Goal: Task Accomplishment & Management: Manage account settings

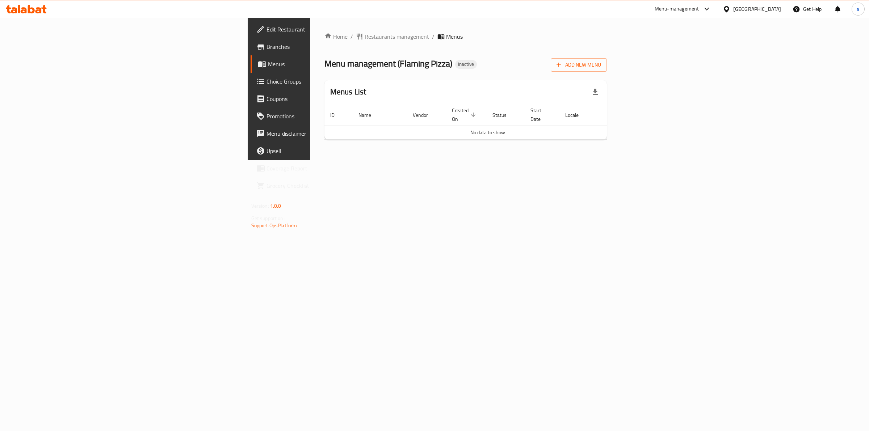
click at [651, 126] on td "No data to show" at bounding box center [488, 133] width 327 height 14
click at [607, 74] on div "Home / Restaurants management / Menus Menu management ( Flaming Pizza ) Inactiv…" at bounding box center [466, 88] width 283 height 113
click at [601, 68] on span "Add New Menu" at bounding box center [579, 64] width 45 height 9
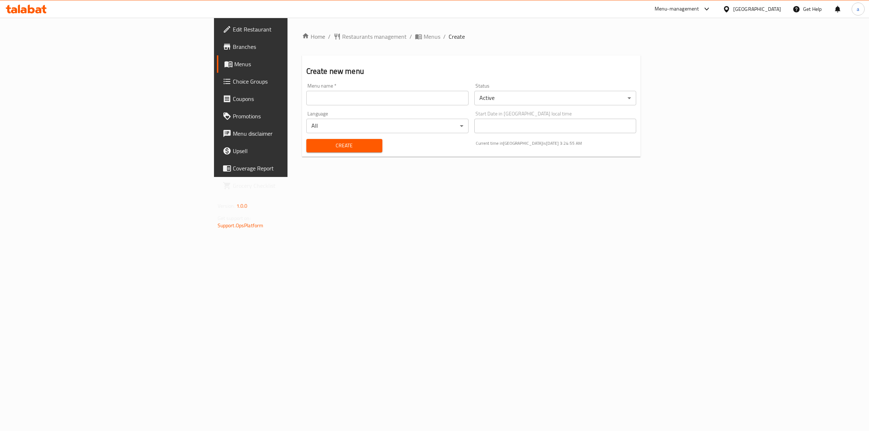
click at [217, 53] on link "Branches" at bounding box center [288, 46] width 142 height 17
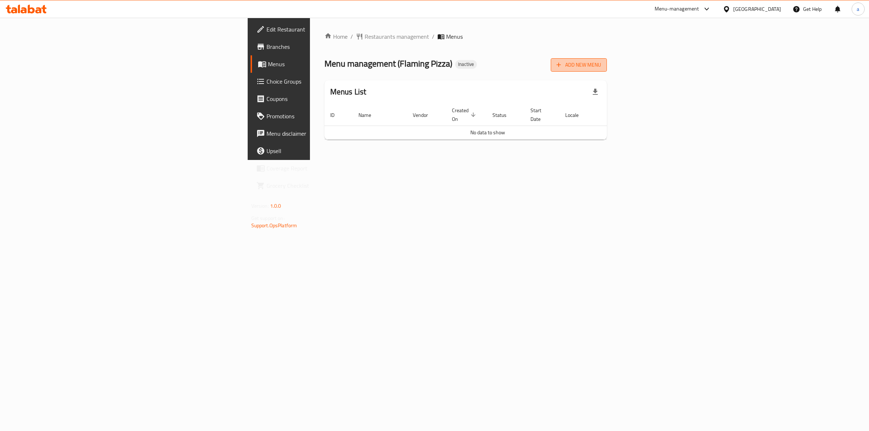
click at [601, 64] on span "Add New Menu" at bounding box center [579, 64] width 45 height 9
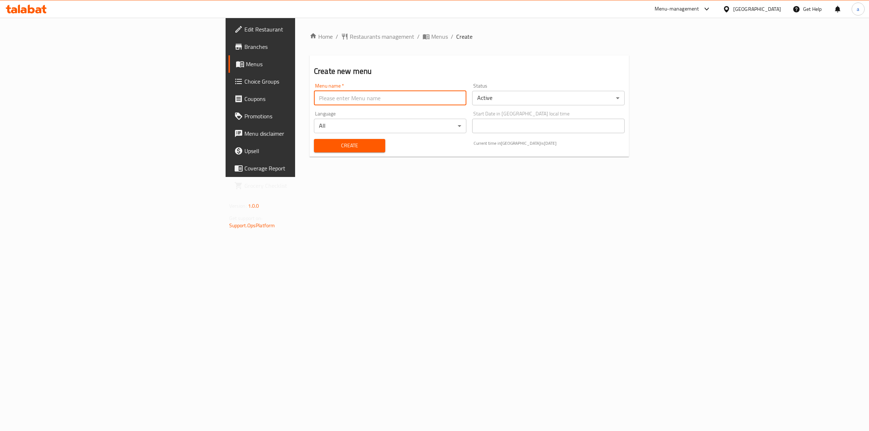
click at [330, 100] on input "text" at bounding box center [390, 98] width 153 height 14
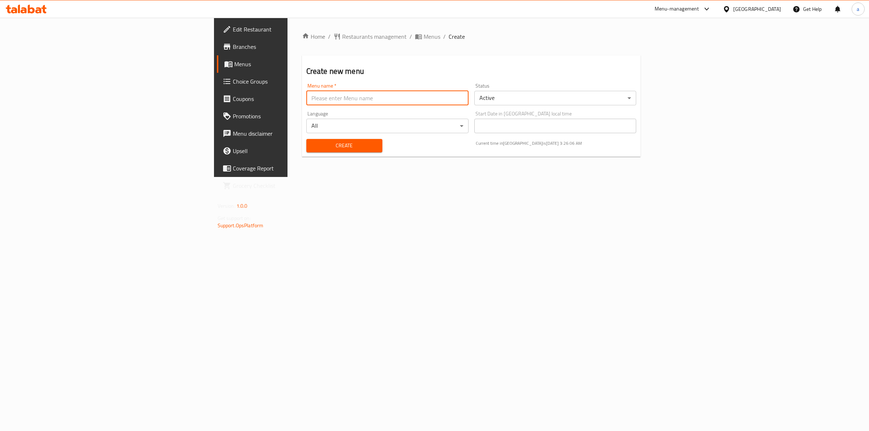
type input "menu"
click at [312, 149] on span "Create" at bounding box center [344, 145] width 64 height 9
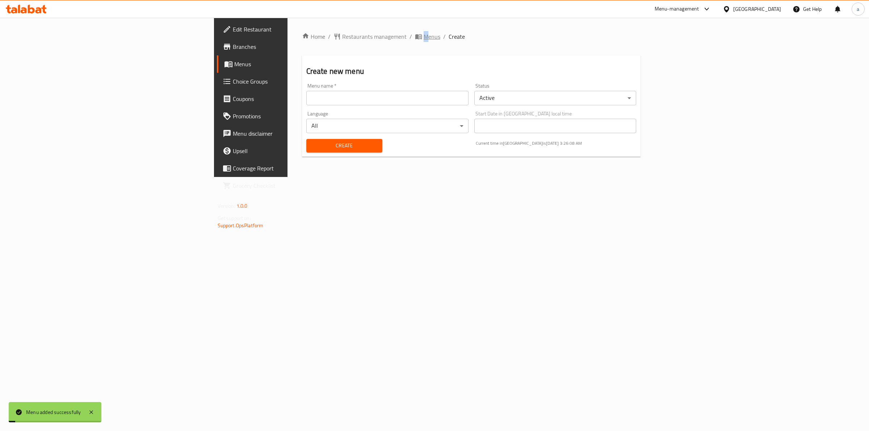
drag, startPoint x: 283, startPoint y: 32, endPoint x: 285, endPoint y: 37, distance: 5.4
click at [288, 37] on div "Home / Restaurants management / Menus / Create Create new menu Menu name   * Me…" at bounding box center [472, 97] width 368 height 159
click at [424, 37] on span "Menus" at bounding box center [432, 36] width 17 height 9
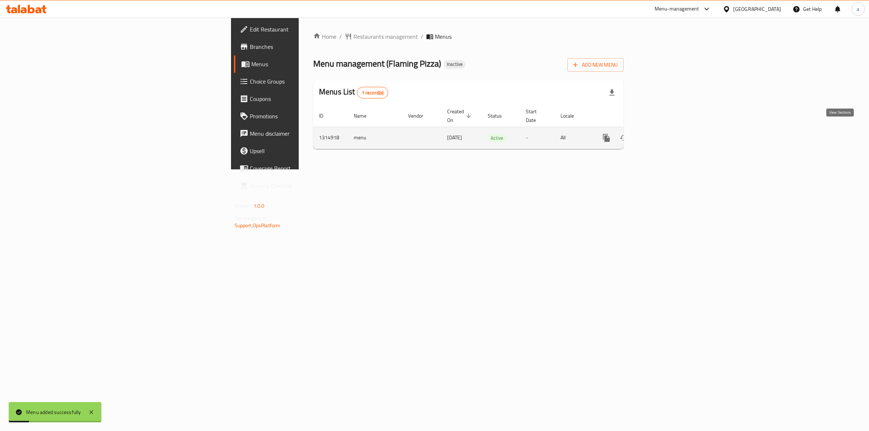
click at [668, 134] on div "enhanced table" at bounding box center [633, 137] width 70 height 17
click at [668, 129] on link "enhanced table" at bounding box center [658, 137] width 17 height 17
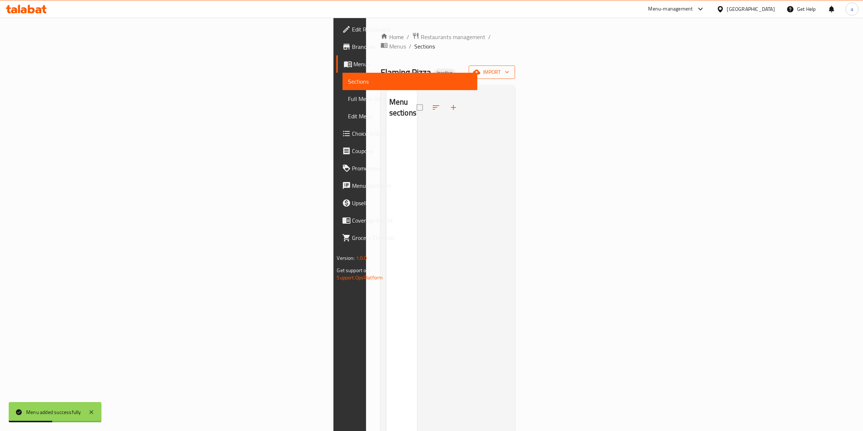
click at [515, 69] on button "import" at bounding box center [491, 72] width 46 height 13
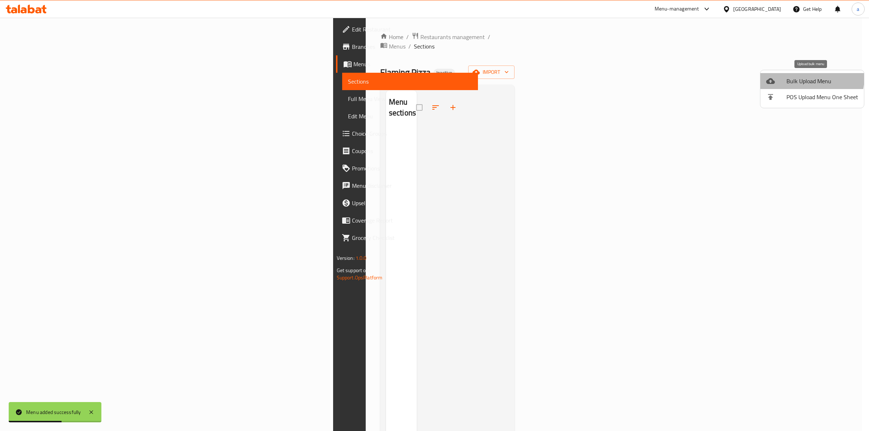
click at [781, 74] on li "Bulk Upload Menu" at bounding box center [813, 81] width 104 height 16
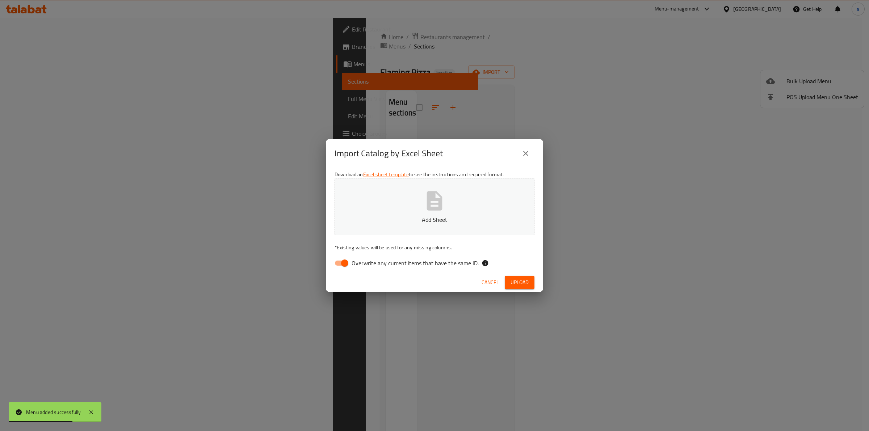
click at [396, 261] on span "Overwrite any current items that have the same ID." at bounding box center [415, 263] width 127 height 9
click at [366, 261] on input "Overwrite any current items that have the same ID." at bounding box center [344, 263] width 41 height 14
checkbox input "false"
click at [428, 223] on p "Add Sheet" at bounding box center [435, 220] width 178 height 9
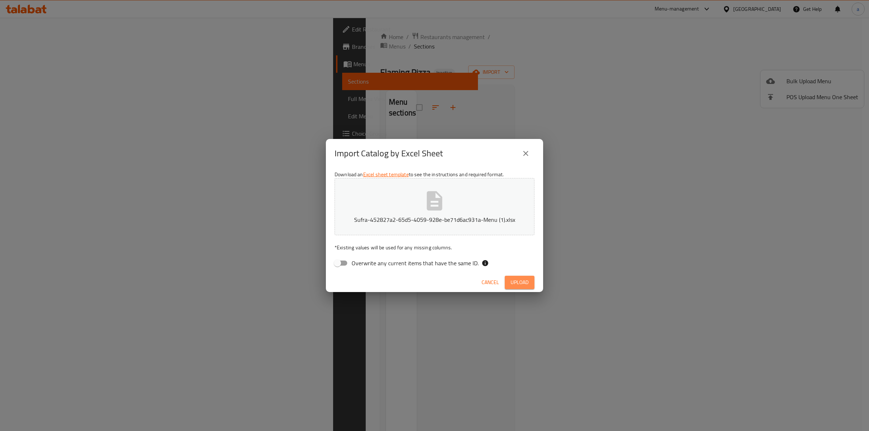
click at [519, 281] on span "Upload" at bounding box center [520, 282] width 18 height 9
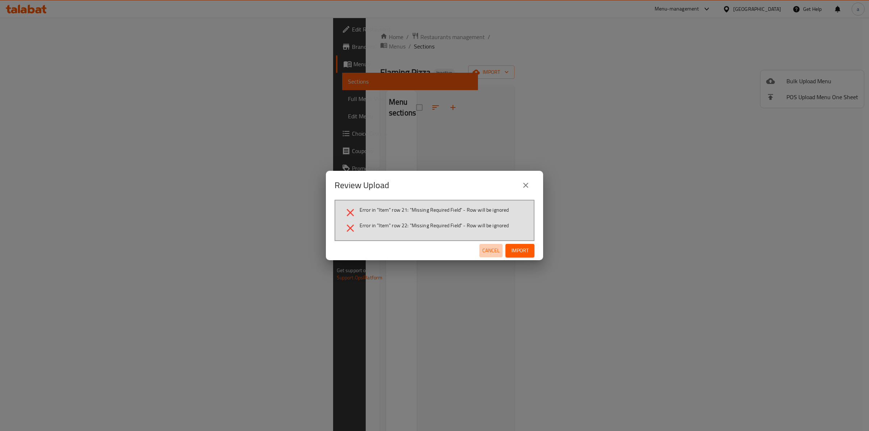
click at [488, 254] on span "Cancel" at bounding box center [491, 250] width 17 height 9
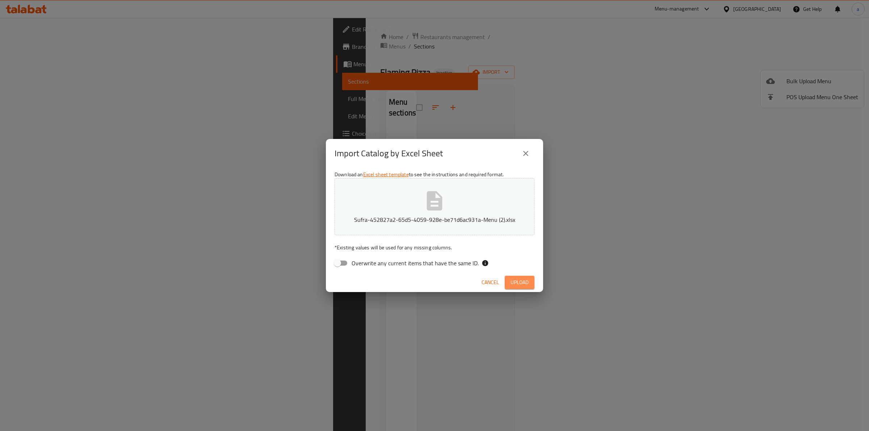
click at [531, 287] on button "Upload" at bounding box center [520, 282] width 30 height 13
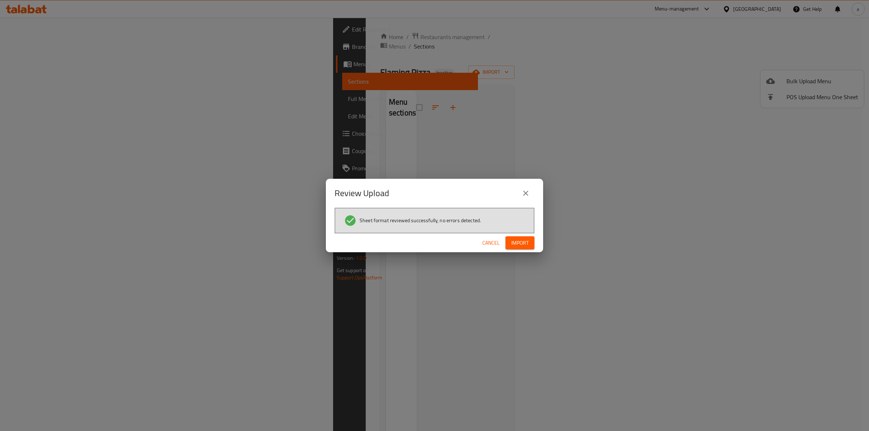
click at [523, 250] on div "Cancel Import" at bounding box center [434, 243] width 217 height 19
click at [524, 242] on span "Import" at bounding box center [520, 243] width 17 height 9
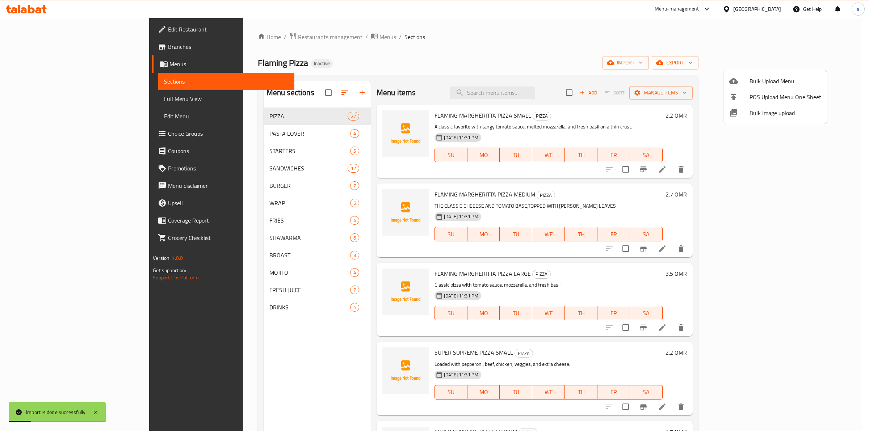
click at [83, 102] on div at bounding box center [434, 215] width 869 height 431
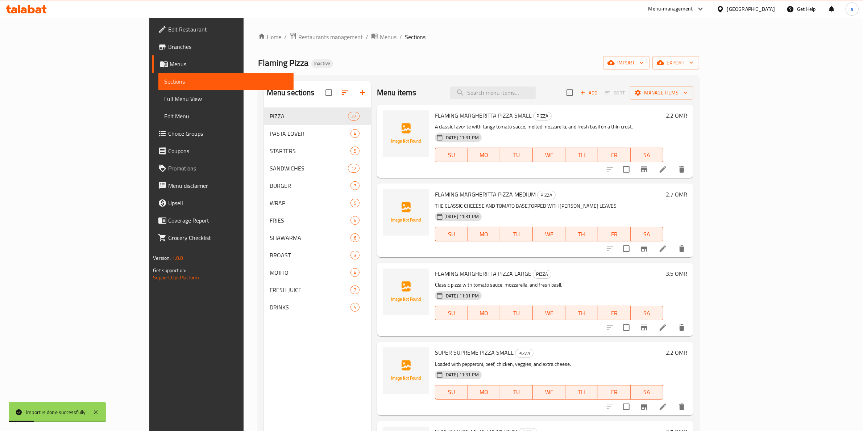
click at [164, 102] on span "Full Menu View" at bounding box center [226, 99] width 124 height 9
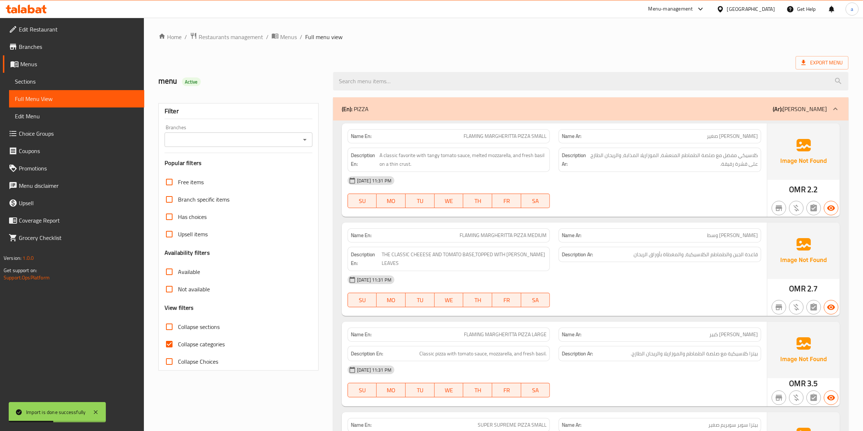
click at [173, 339] on input "Collapse categories" at bounding box center [168, 344] width 17 height 17
checkbox input "false"
click at [821, 66] on span "Export Menu" at bounding box center [821, 62] width 41 height 9
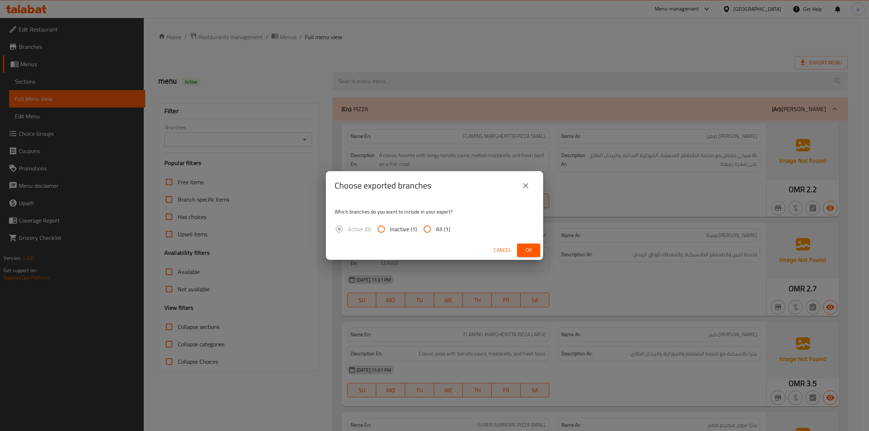
click at [439, 229] on span "All (1)" at bounding box center [443, 229] width 14 height 9
click at [436, 229] on input "All (1)" at bounding box center [427, 229] width 17 height 17
radio input "true"
click at [532, 247] on span "Ok" at bounding box center [529, 250] width 12 height 9
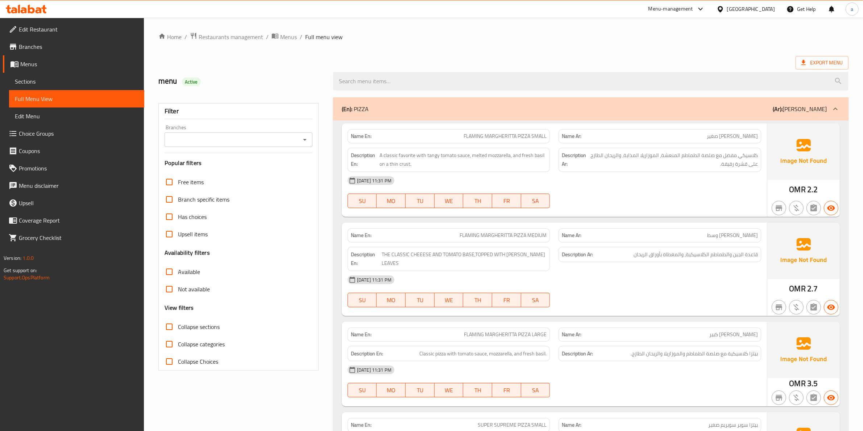
click at [21, 96] on span "Full Menu View" at bounding box center [77, 99] width 124 height 9
drag, startPoint x: 40, startPoint y: 100, endPoint x: 67, endPoint y: 107, distance: 27.9
click at [40, 100] on span "Full Menu View" at bounding box center [77, 99] width 124 height 9
click at [275, 36] on icon "breadcrumb" at bounding box center [276, 36] width 2 height 3
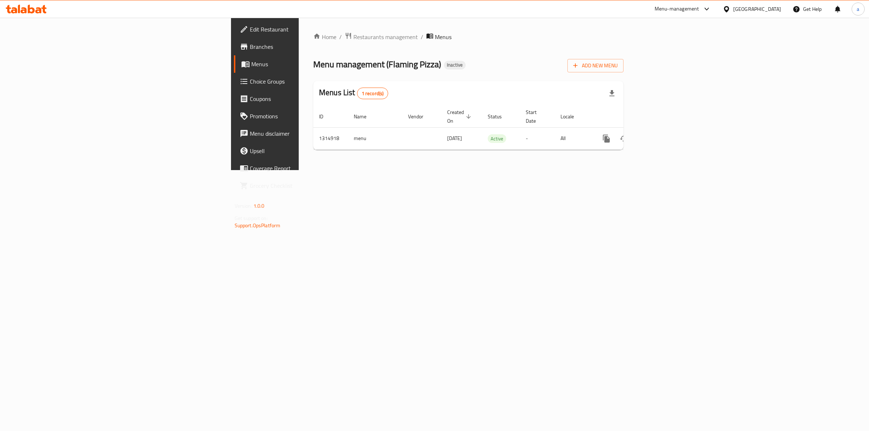
click at [787, 13] on div "Get Help" at bounding box center [807, 8] width 41 height 17
click at [778, 10] on div "[GEOGRAPHIC_DATA]" at bounding box center [758, 9] width 48 height 8
click at [722, 191] on div "[GEOGRAPHIC_DATA]" at bounding box center [702, 189] width 59 height 17
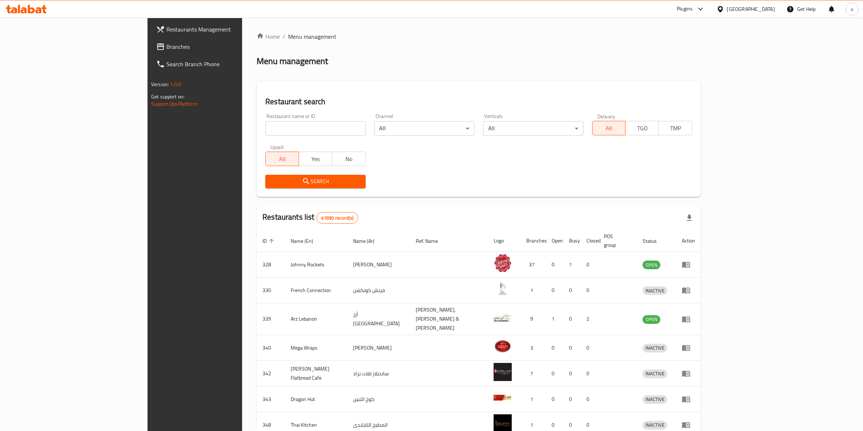
click at [166, 45] on span "Branches" at bounding box center [226, 46] width 120 height 9
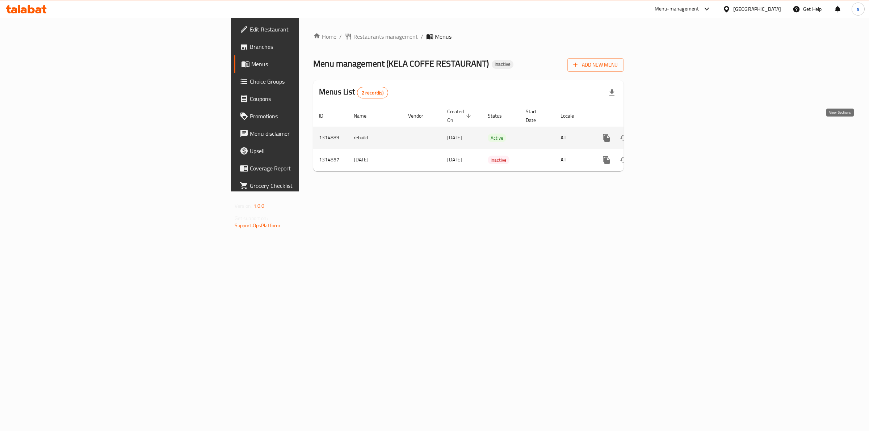
click at [668, 137] on link "enhanced table" at bounding box center [658, 137] width 17 height 17
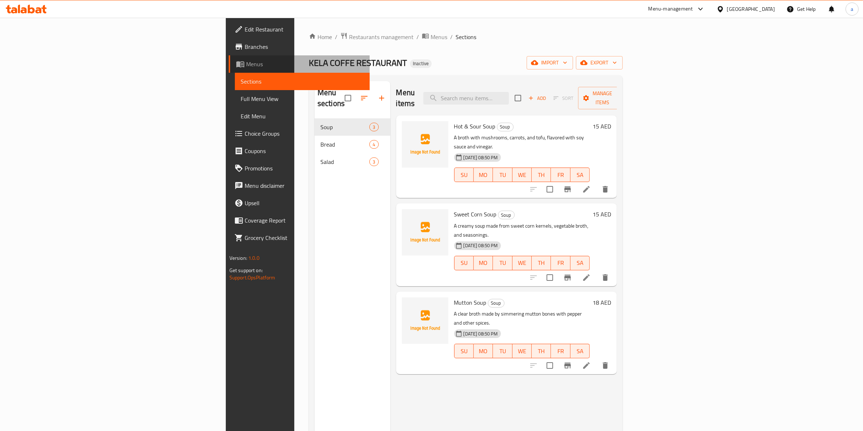
click at [246, 66] on span "Menus" at bounding box center [305, 64] width 118 height 9
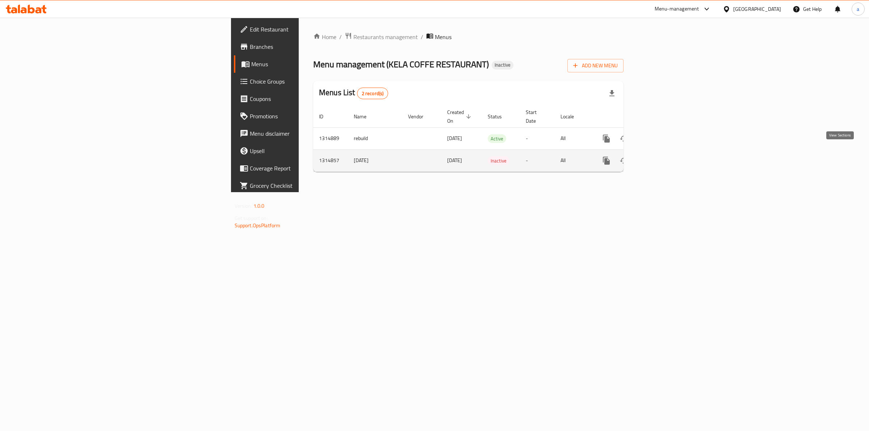
click at [663, 156] on icon "enhanced table" at bounding box center [659, 160] width 9 height 9
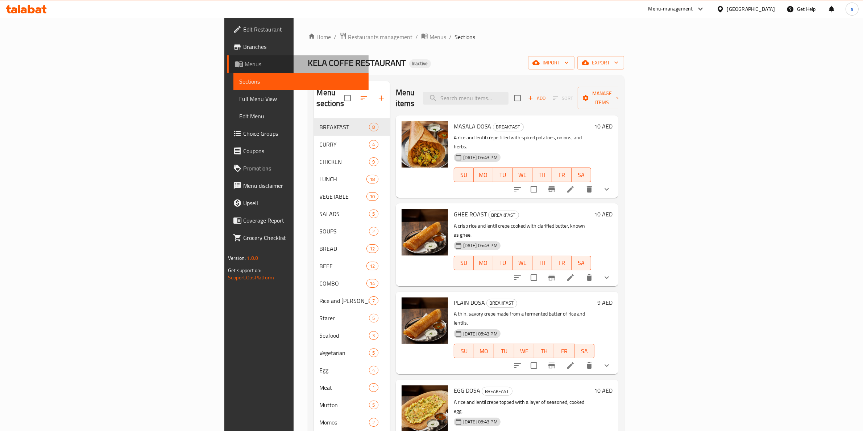
click at [245, 62] on span "Menus" at bounding box center [304, 64] width 118 height 9
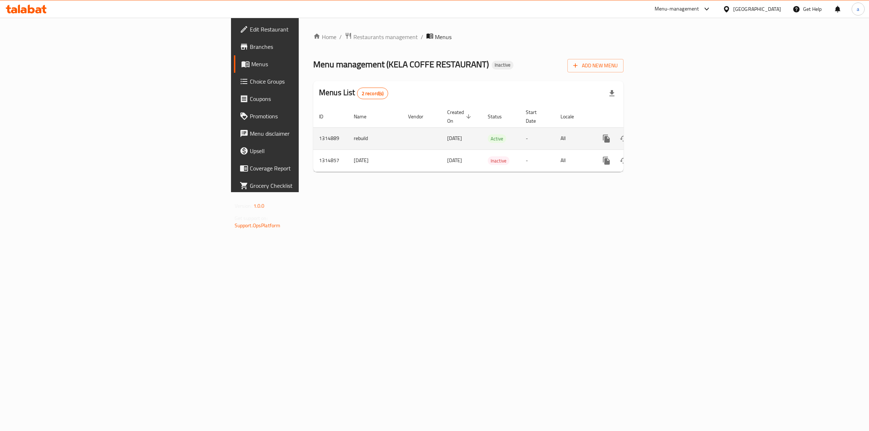
click at [348, 128] on td "rebuild" at bounding box center [375, 139] width 54 height 22
click at [663, 135] on icon "enhanced table" at bounding box center [659, 138] width 9 height 9
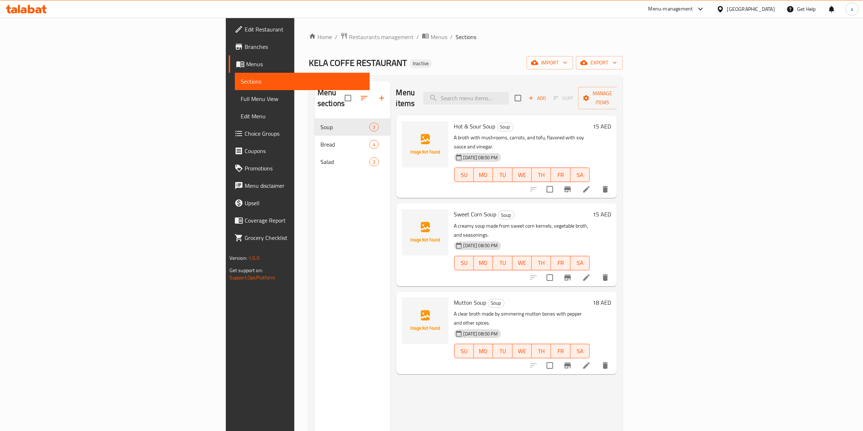
click at [246, 68] on span "Menus" at bounding box center [305, 64] width 118 height 9
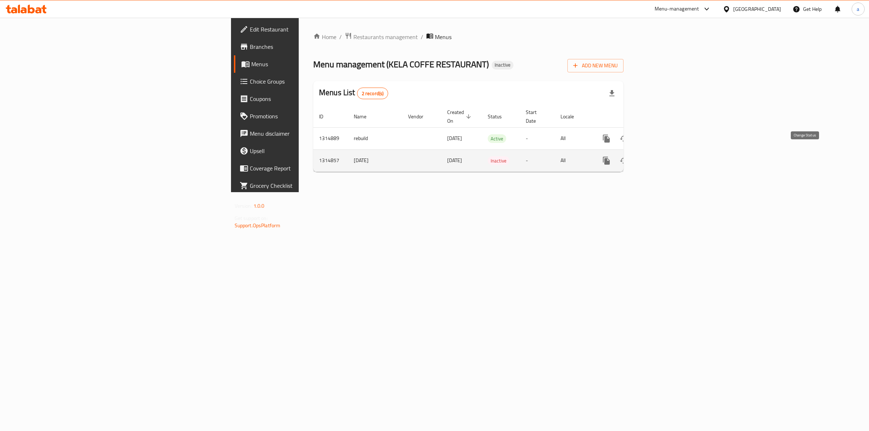
click at [633, 152] on button "enhanced table" at bounding box center [623, 160] width 17 height 17
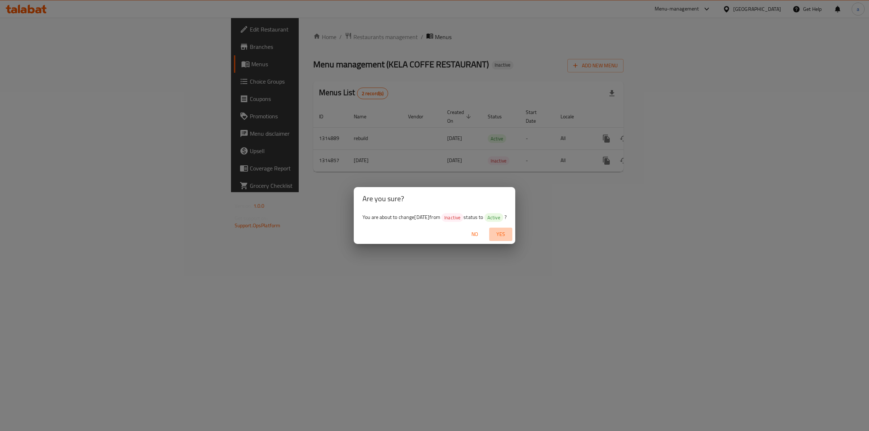
click at [505, 235] on span "Yes" at bounding box center [500, 234] width 17 height 9
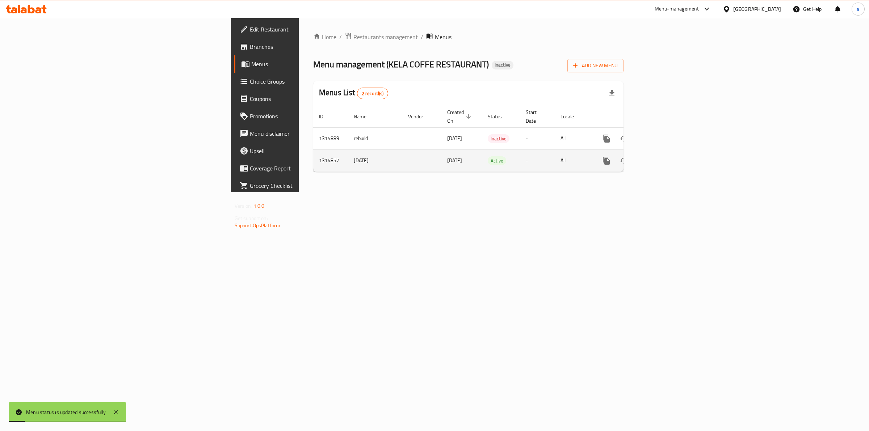
click at [663, 156] on icon "enhanced table" at bounding box center [659, 160] width 9 height 9
